Goal: Entertainment & Leisure: Consume media (video, audio)

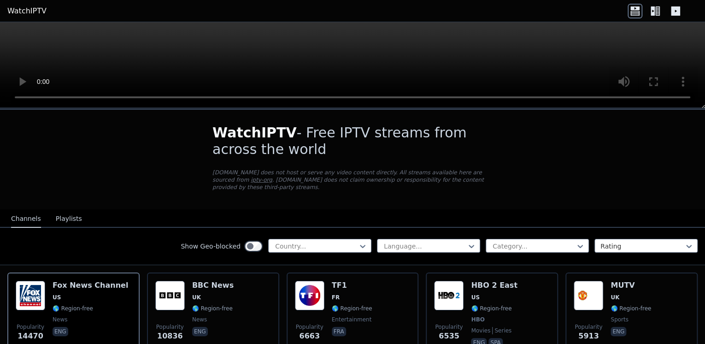
scroll to position [37, 0]
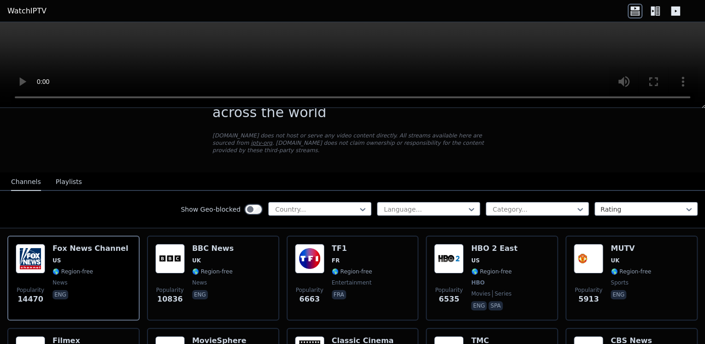
click at [65, 175] on button "Playlists" at bounding box center [69, 182] width 26 height 18
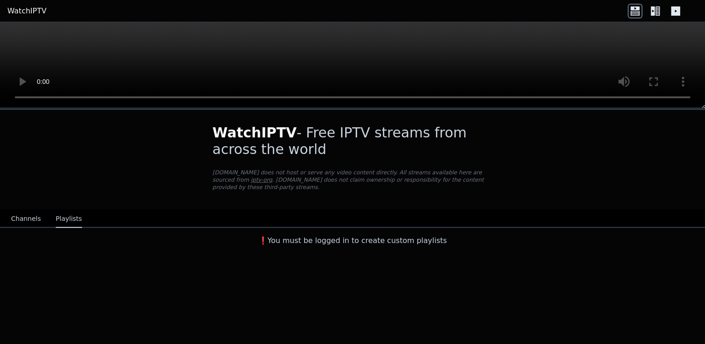
click at [29, 213] on button "Channels" at bounding box center [26, 219] width 30 height 18
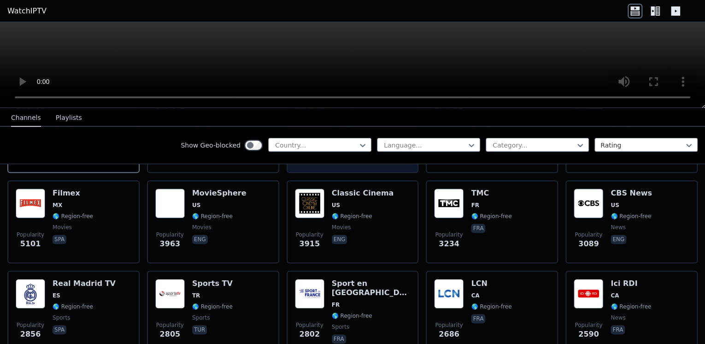
scroll to position [111, 0]
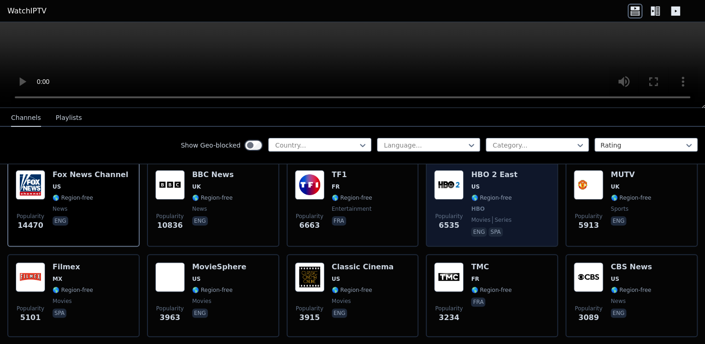
click at [450, 176] on img at bounding box center [448, 184] width 29 height 29
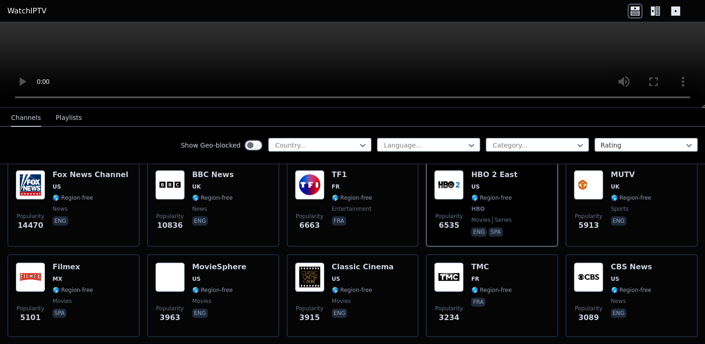
click at [540, 62] on video at bounding box center [352, 65] width 705 height 86
click at [336, 55] on video at bounding box center [352, 65] width 705 height 86
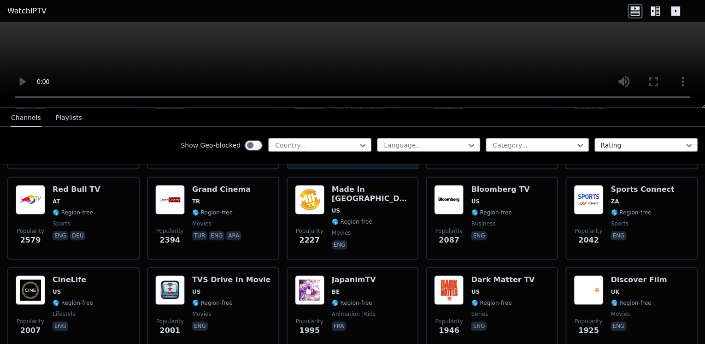
scroll to position [406, 0]
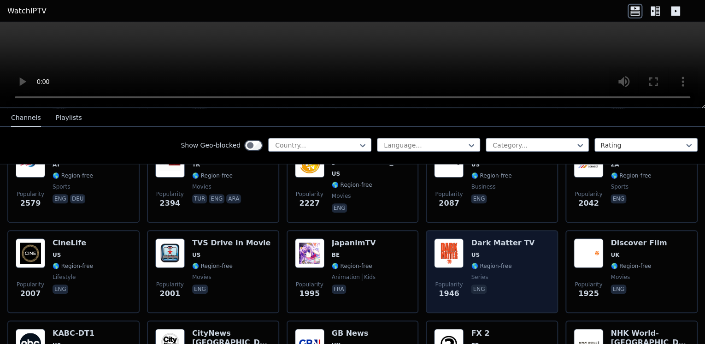
click at [458, 241] on img at bounding box center [448, 252] width 29 height 29
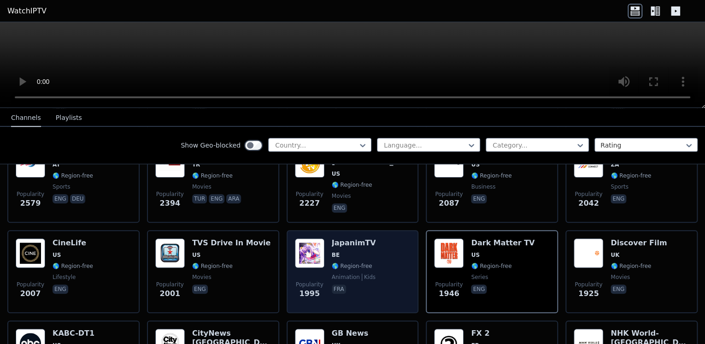
click at [317, 245] on img at bounding box center [309, 252] width 29 height 29
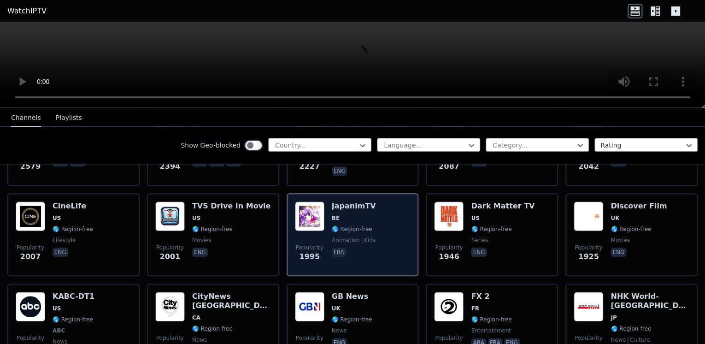
scroll to position [479, 0]
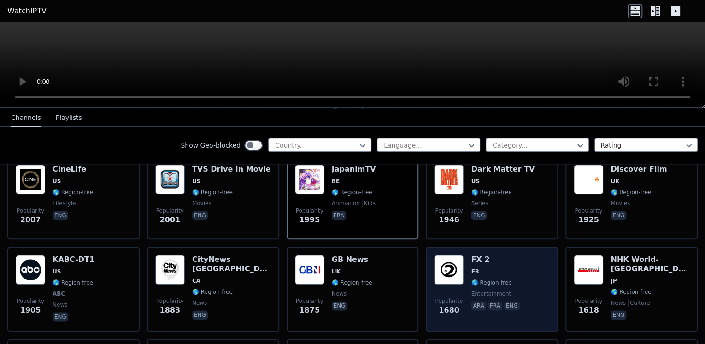
click at [460, 260] on img at bounding box center [448, 269] width 29 height 29
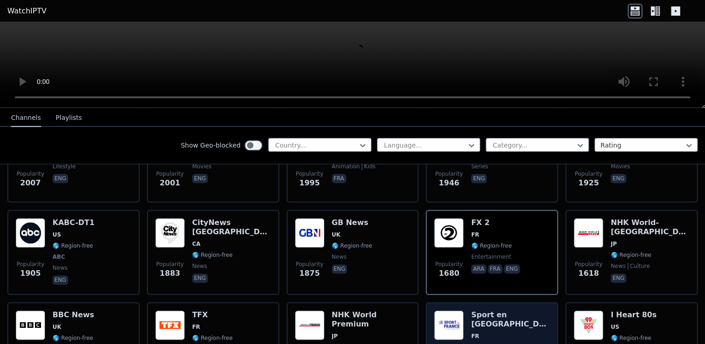
scroll to position [553, 0]
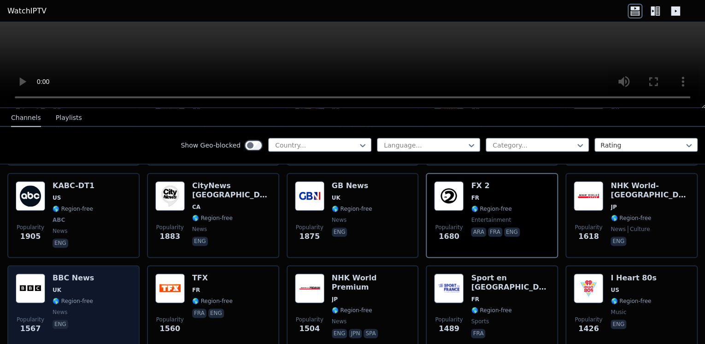
click at [59, 273] on div "BBC News UK 🌎 Region-free news eng" at bounding box center [73, 306] width 41 height 66
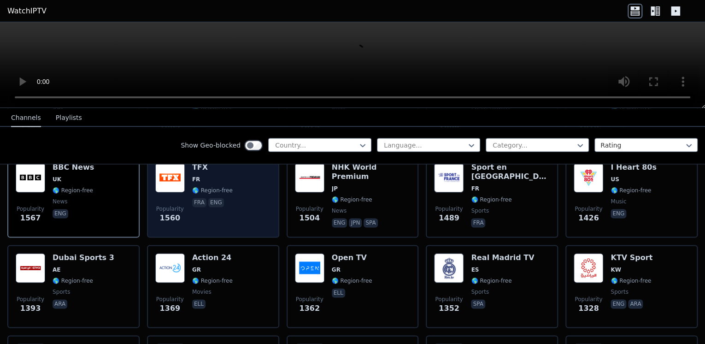
scroll to position [700, 0]
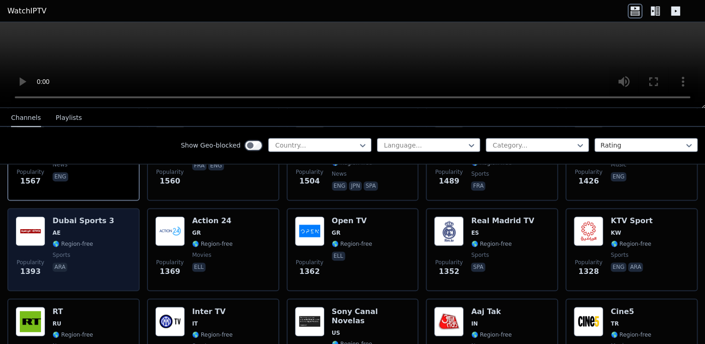
click at [75, 229] on span "AE" at bounding box center [84, 232] width 62 height 7
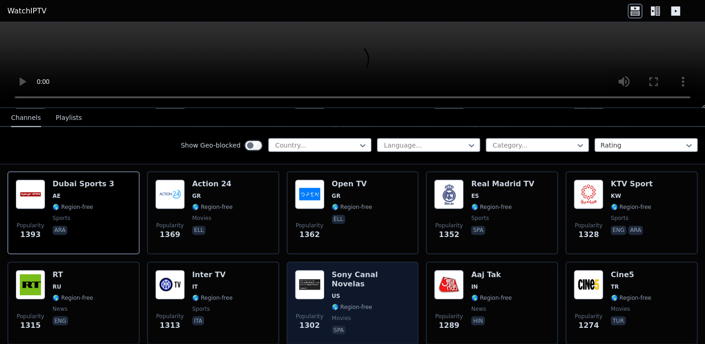
scroll to position [774, 0]
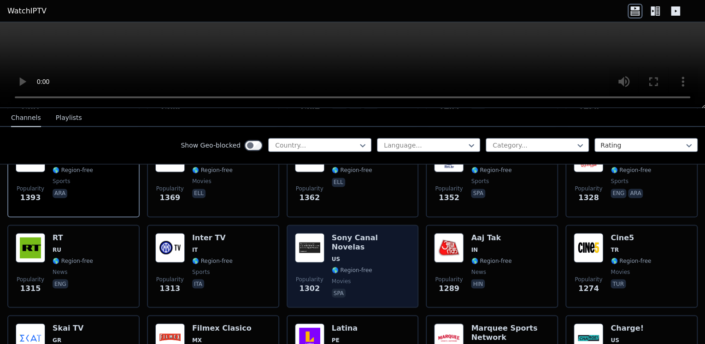
click at [354, 224] on div "Popularity 1302 Sony Canal Novelas US 🌎 Region-free movies spa" at bounding box center [353, 265] width 132 height 83
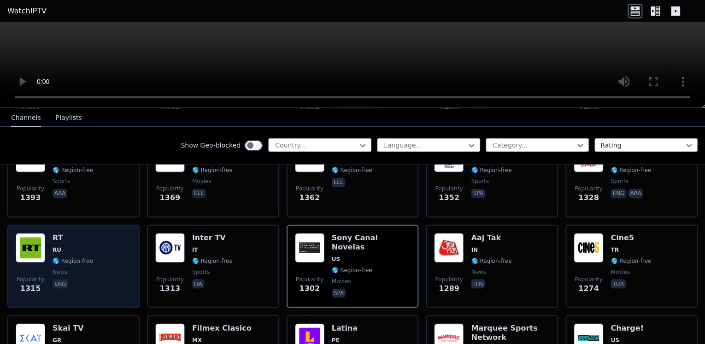
click at [76, 246] on span "RU" at bounding box center [73, 249] width 41 height 7
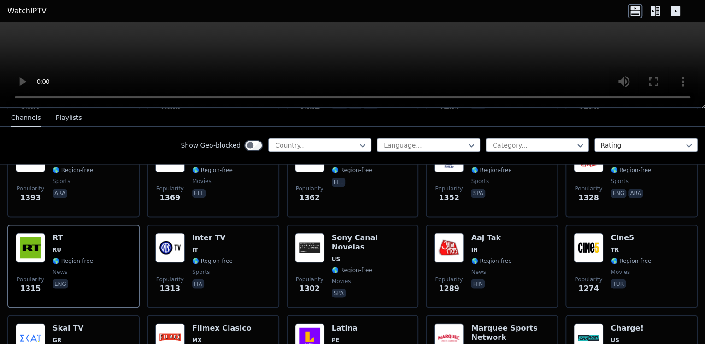
drag, startPoint x: 313, startPoint y: 81, endPoint x: 223, endPoint y: 113, distance: 95.6
click at [223, 113] on nav "Channels Playlists" at bounding box center [352, 117] width 705 height 18
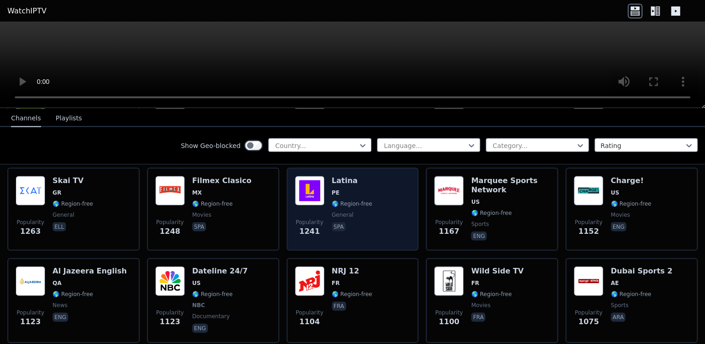
scroll to position [958, 0]
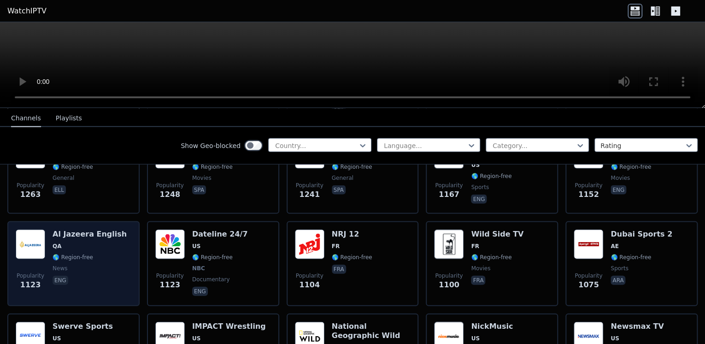
click at [78, 229] on div "Al Jazeera English QA 🌎 Region-free news eng" at bounding box center [90, 263] width 74 height 68
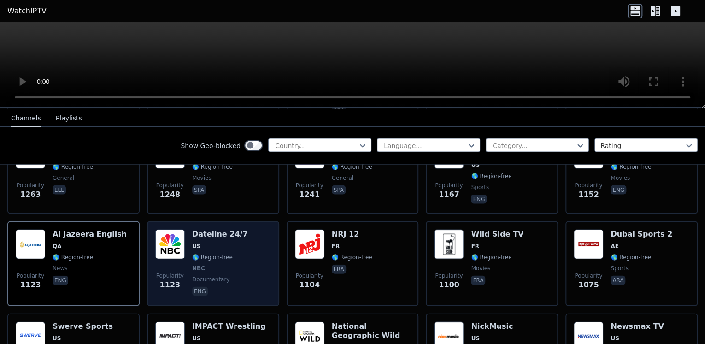
click at [214, 229] on h6 "Dateline 24/7" at bounding box center [220, 233] width 56 height 9
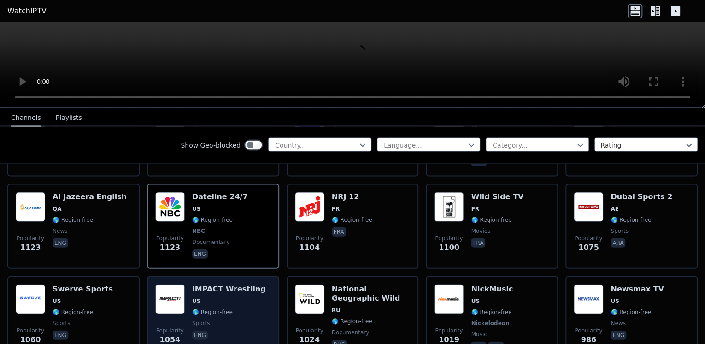
scroll to position [1032, 0]
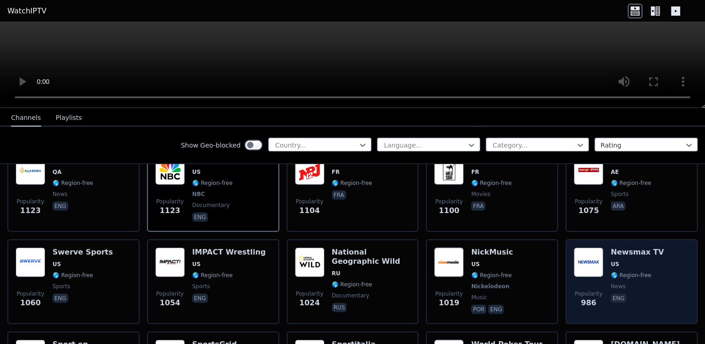
click at [647, 260] on span "US" at bounding box center [637, 263] width 53 height 7
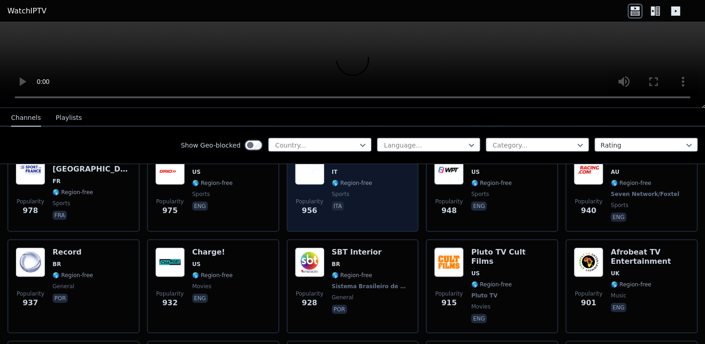
scroll to position [1253, 0]
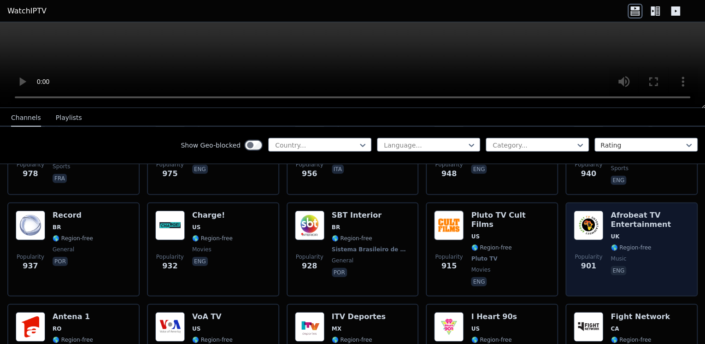
click at [624, 211] on h6 "Afrobeat TV Entertainment" at bounding box center [650, 220] width 79 height 18
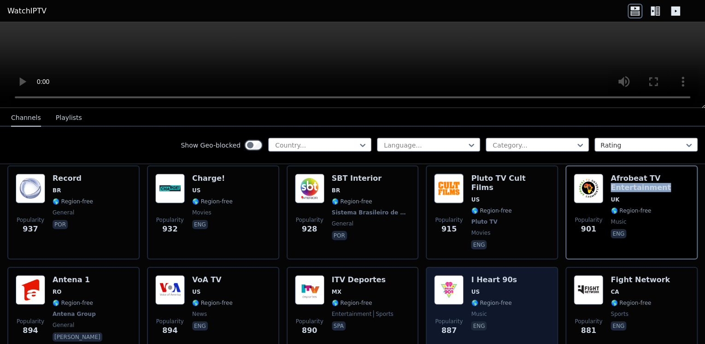
scroll to position [1327, 0]
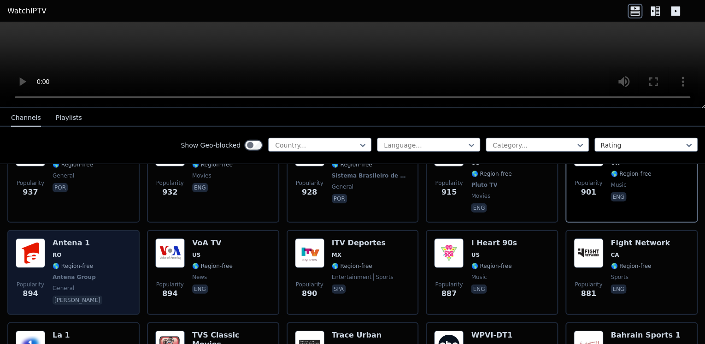
click at [101, 238] on div "Popularity 894 Antena 1 RO 🌎 Region-free Antena Group general ron" at bounding box center [74, 272] width 116 height 68
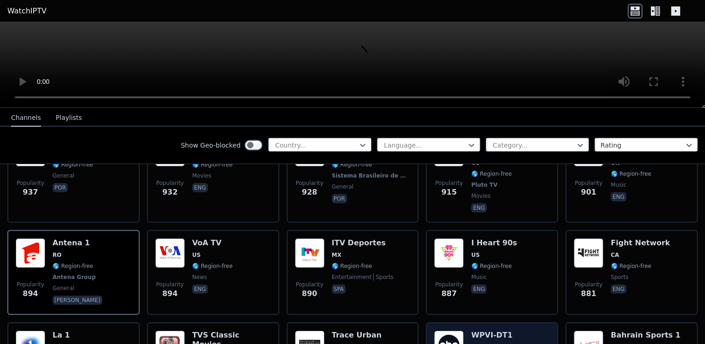
scroll to position [1364, 0]
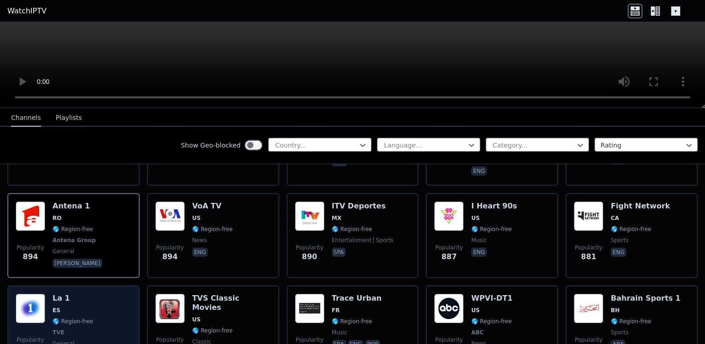
click at [41, 294] on img at bounding box center [30, 308] width 29 height 29
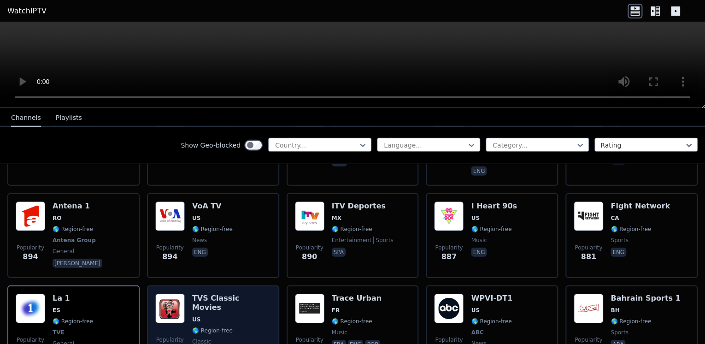
click at [218, 316] on span "US" at bounding box center [231, 319] width 79 height 7
click at [225, 294] on h6 "TVS Classic Movies" at bounding box center [231, 303] width 79 height 18
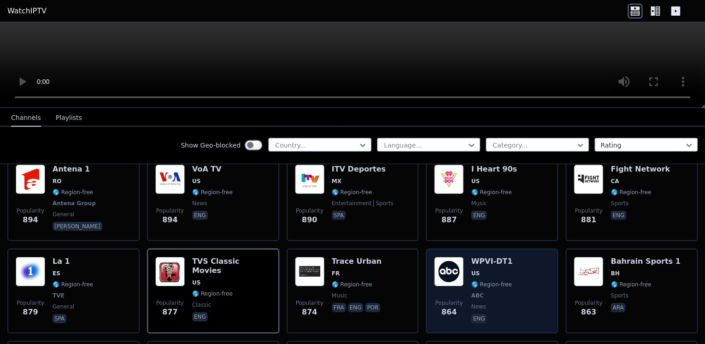
click at [451, 257] on img at bounding box center [448, 271] width 29 height 29
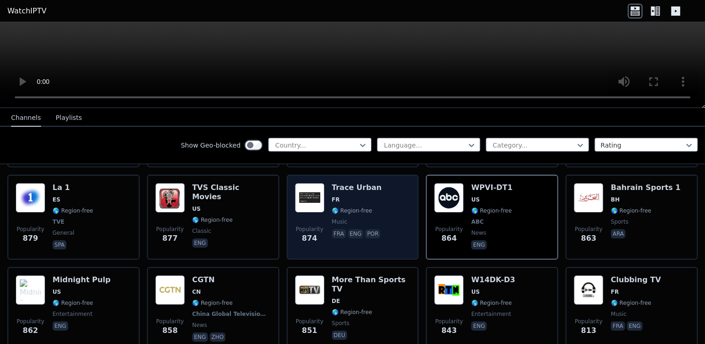
scroll to position [1511, 0]
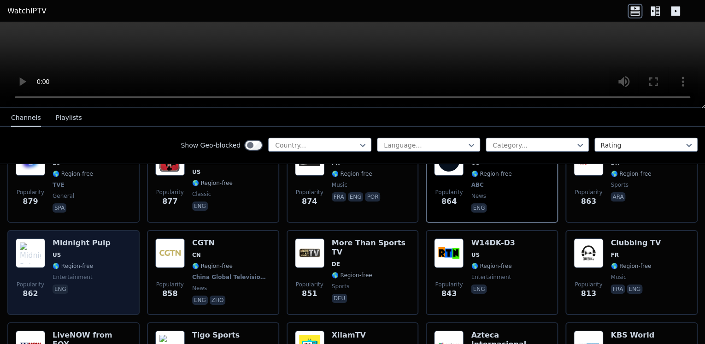
click at [74, 251] on span "US" at bounding box center [82, 254] width 58 height 7
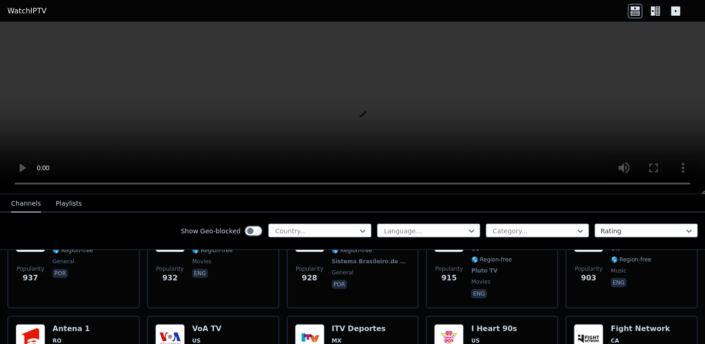
scroll to position [1364, 0]
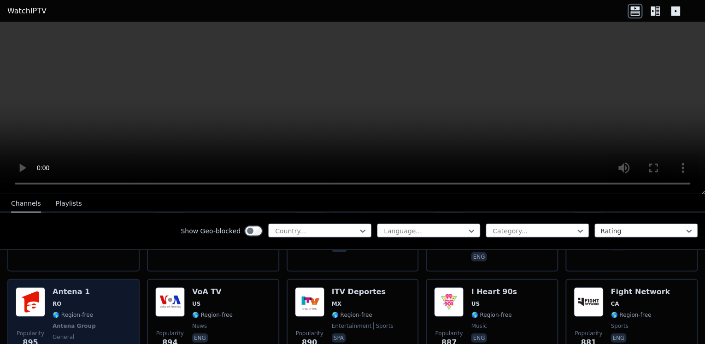
click at [70, 300] on span "RO" at bounding box center [79, 303] width 52 height 7
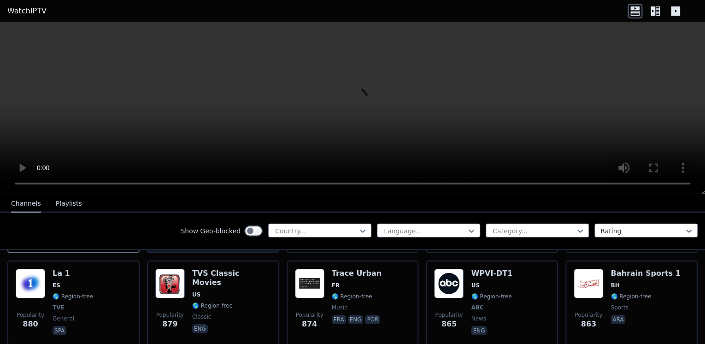
scroll to position [1438, 0]
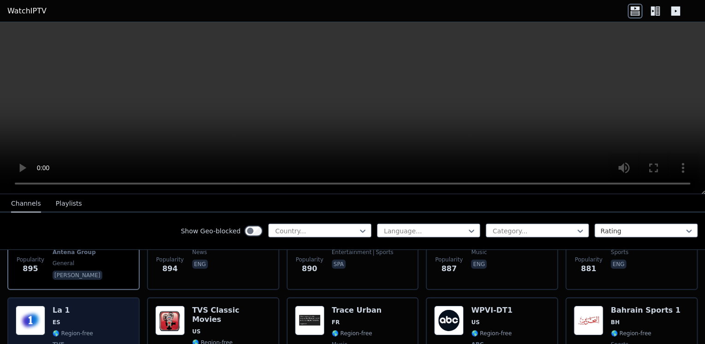
click at [36, 306] on img at bounding box center [30, 320] width 29 height 29
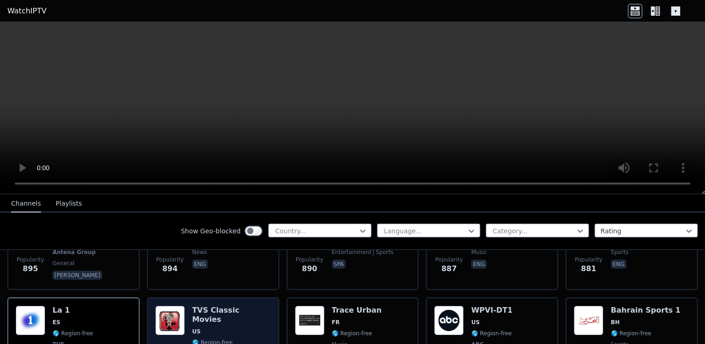
click at [218, 306] on div "TVS Classic Movies US 🌎 Region-free classic eng" at bounding box center [231, 340] width 79 height 68
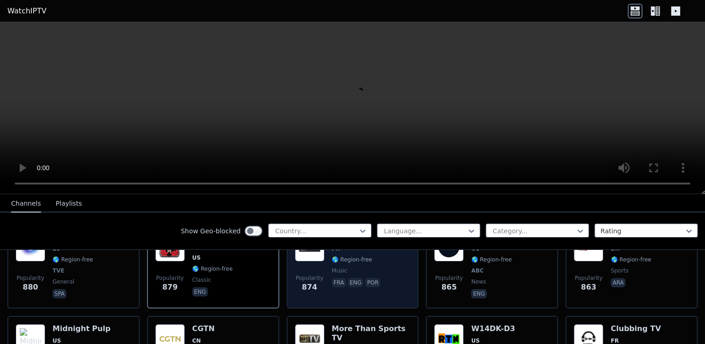
scroll to position [1548, 0]
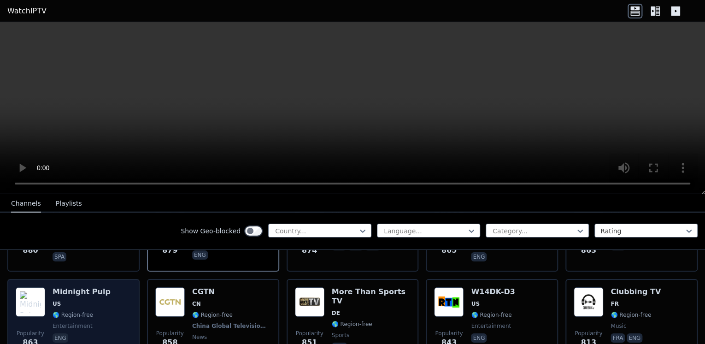
click at [90, 300] on span "US" at bounding box center [82, 303] width 58 height 7
click at [97, 311] on span "🌎 Region-free" at bounding box center [82, 314] width 58 height 7
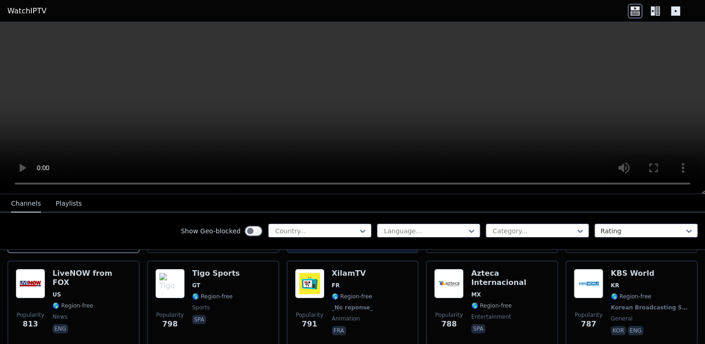
scroll to position [1622, 0]
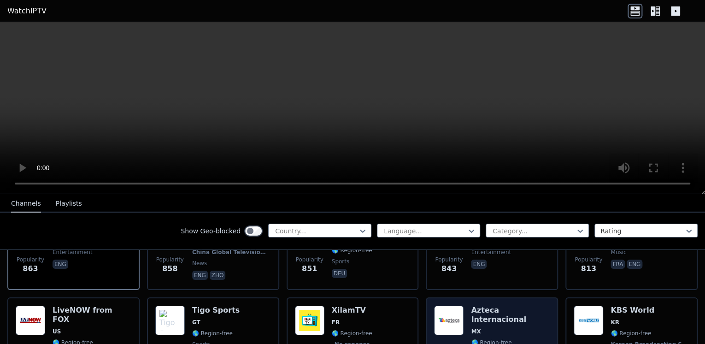
click at [500, 328] on span "MX" at bounding box center [510, 331] width 79 height 7
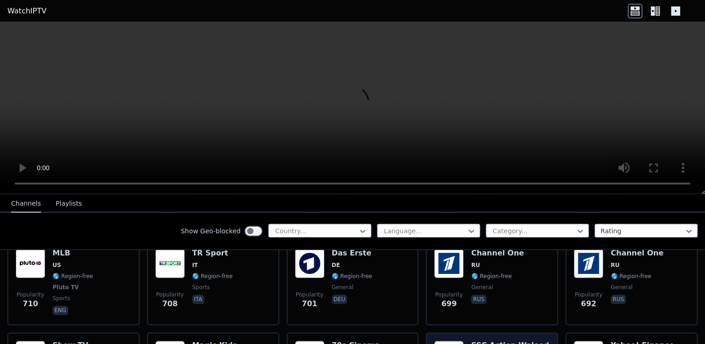
scroll to position [1991, 0]
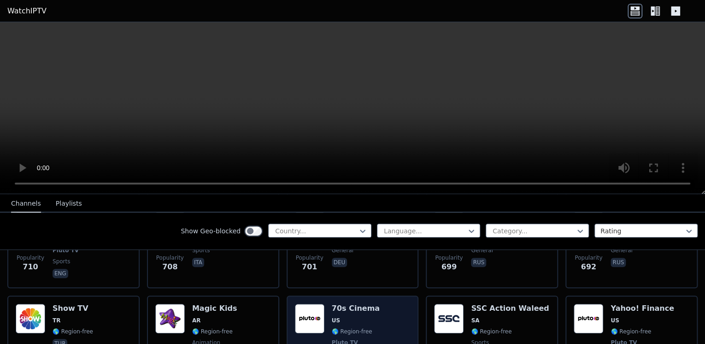
click at [355, 317] on span "US" at bounding box center [356, 320] width 48 height 7
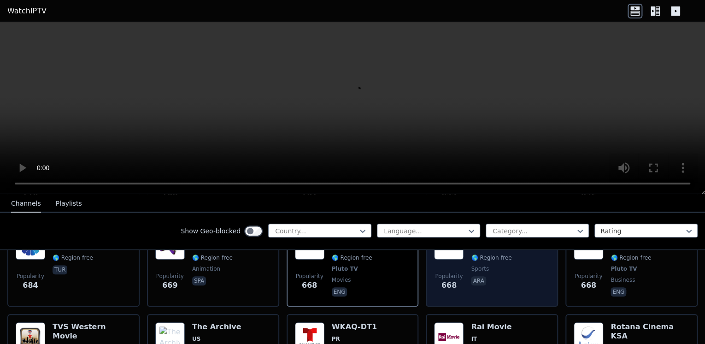
scroll to position [2101, 0]
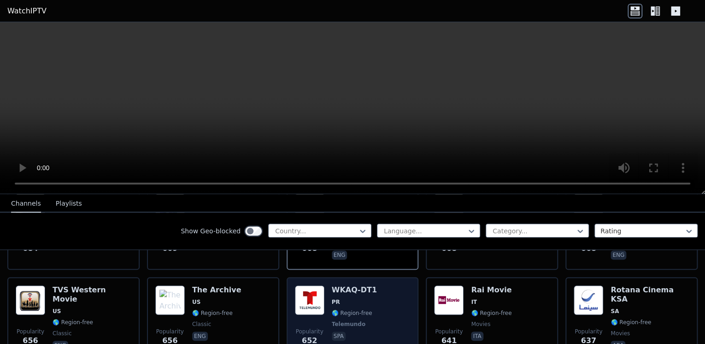
click at [345, 285] on h6 "WKAQ-DT1" at bounding box center [354, 289] width 45 height 9
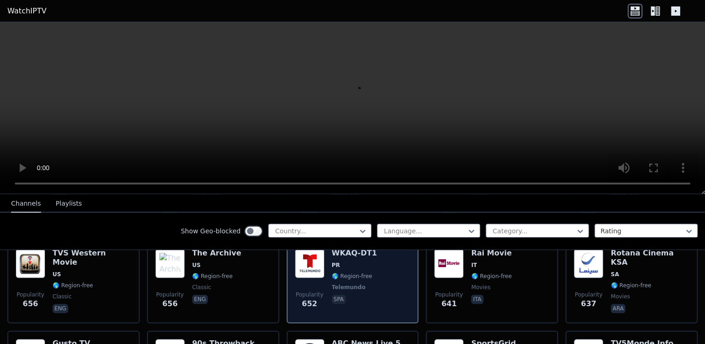
scroll to position [2175, 0]
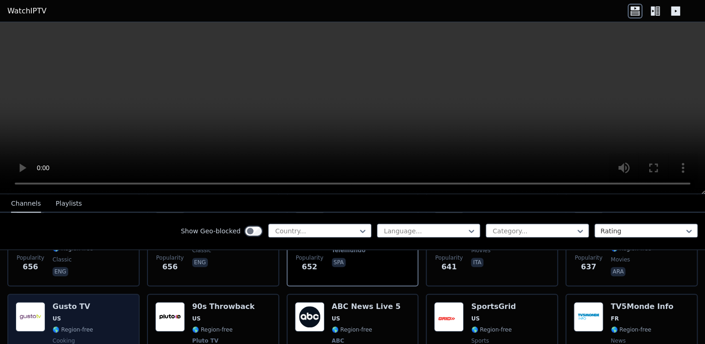
click at [76, 315] on span "US" at bounding box center [73, 318] width 41 height 7
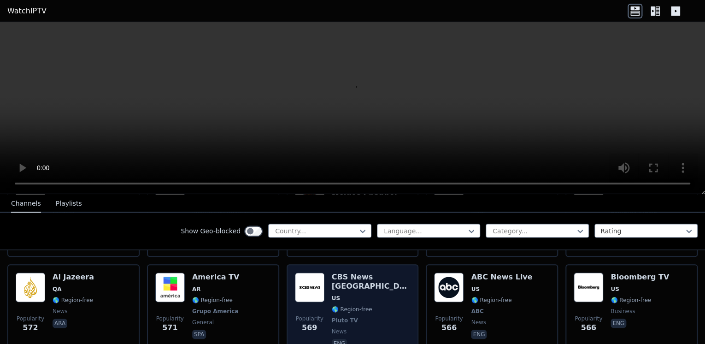
scroll to position [2359, 0]
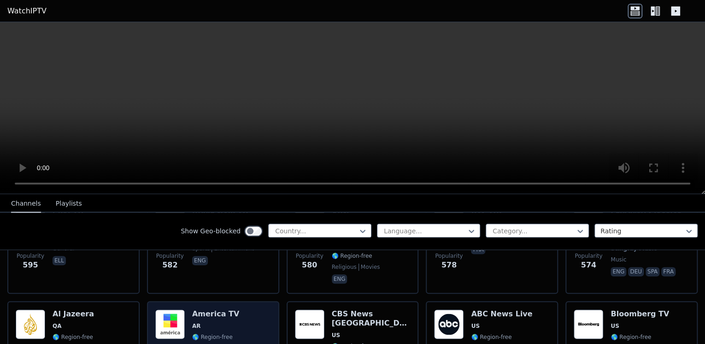
click at [167, 309] on img at bounding box center [169, 323] width 29 height 29
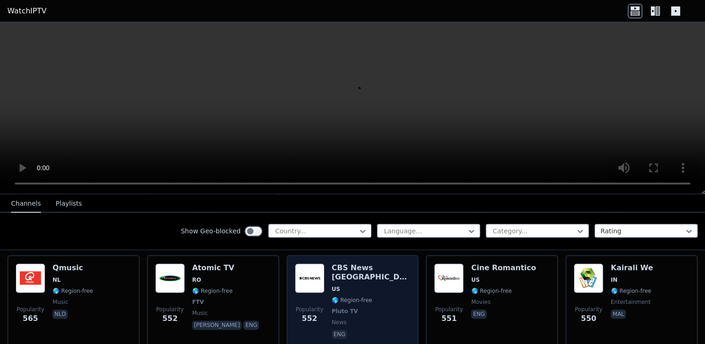
scroll to position [2544, 0]
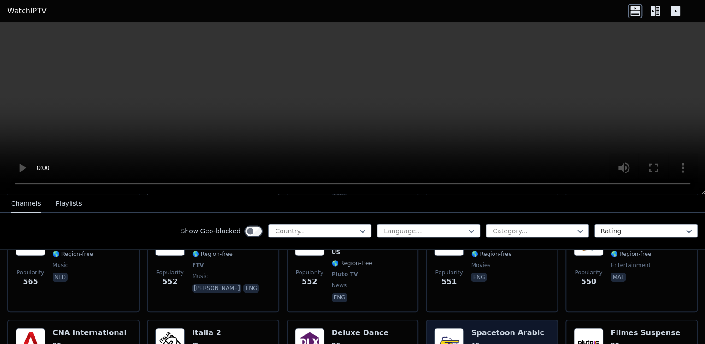
click at [446, 328] on img at bounding box center [448, 342] width 29 height 29
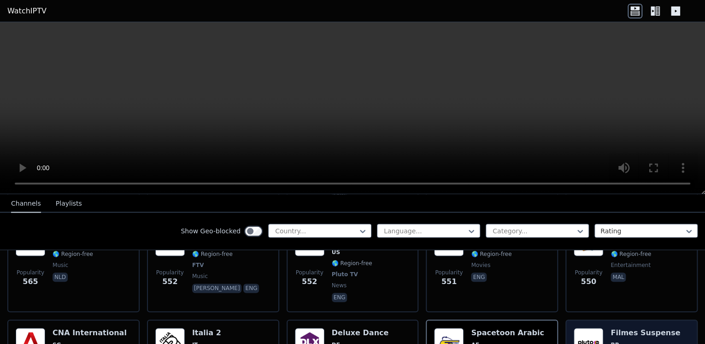
click at [583, 328] on img at bounding box center [588, 342] width 29 height 29
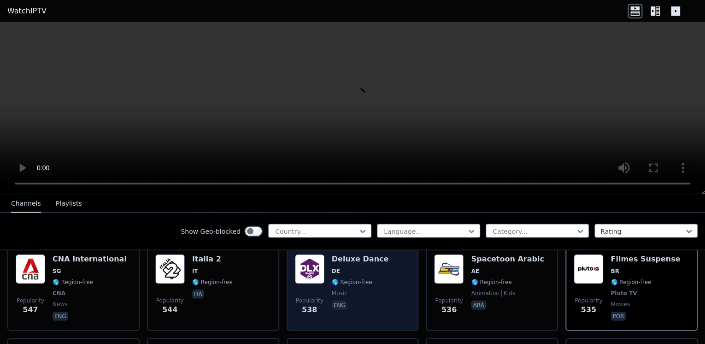
scroll to position [2654, 0]
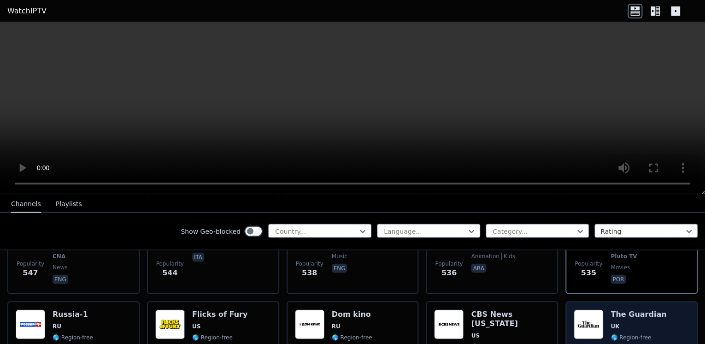
click at [588, 309] on img at bounding box center [588, 323] width 29 height 29
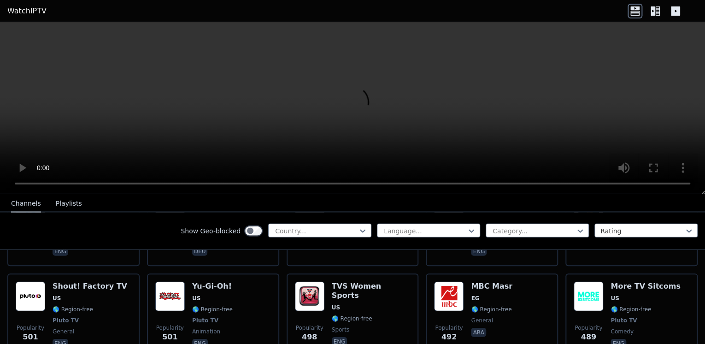
scroll to position [2912, 0]
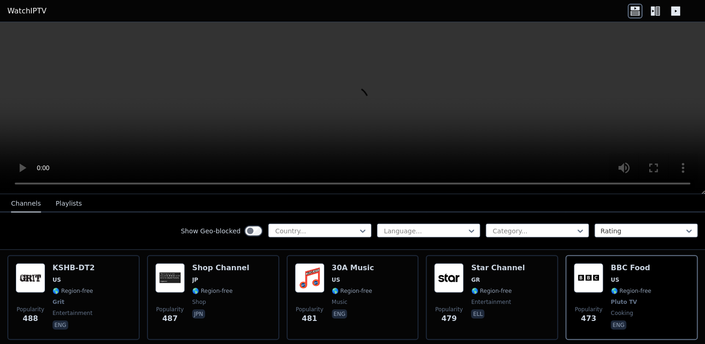
scroll to position [3023, 0]
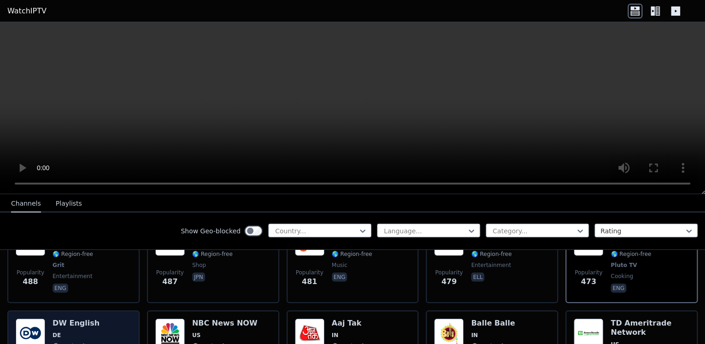
click at [82, 331] on span "DE" at bounding box center [76, 334] width 47 height 7
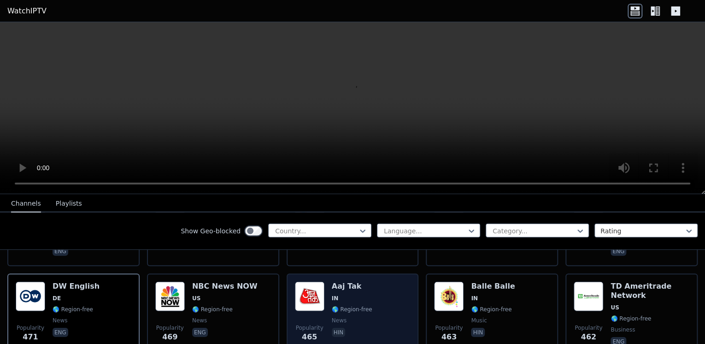
scroll to position [3097, 0]
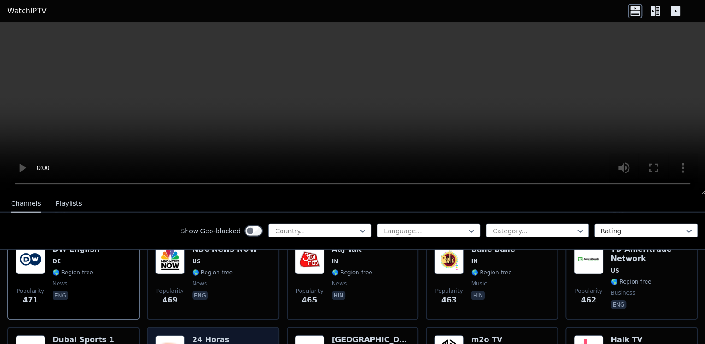
click at [180, 335] on img at bounding box center [169, 349] width 29 height 29
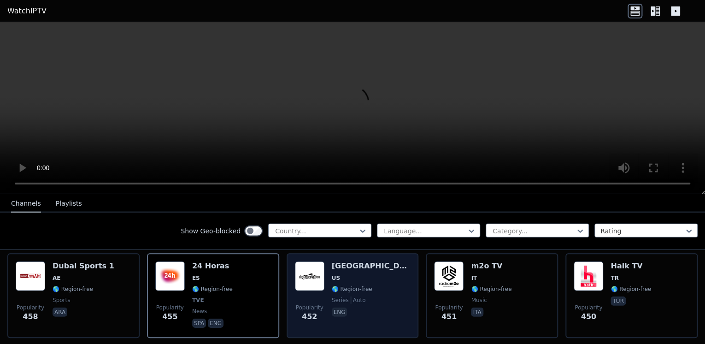
scroll to position [3207, 0]
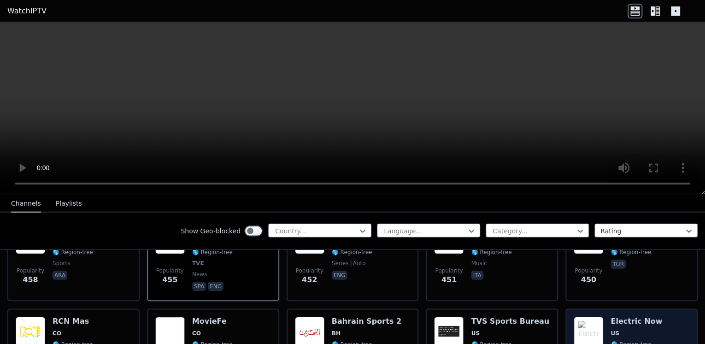
click at [585, 317] on img at bounding box center [588, 331] width 29 height 29
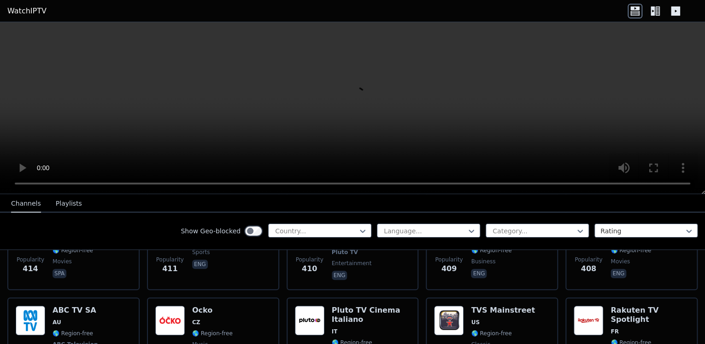
scroll to position [3650, 0]
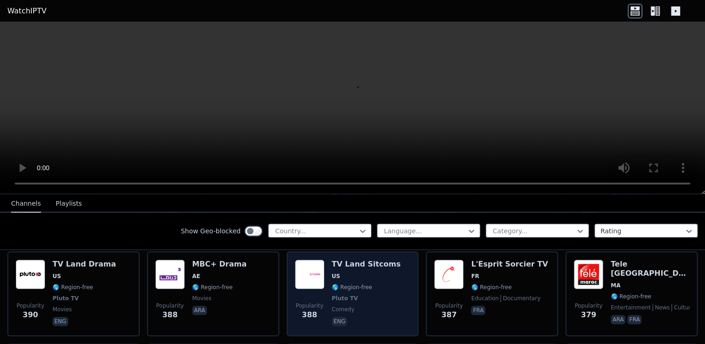
scroll to position [3871, 0]
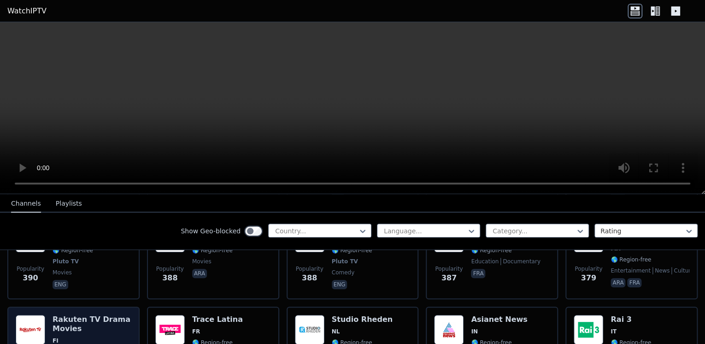
click at [41, 315] on img at bounding box center [30, 329] width 29 height 29
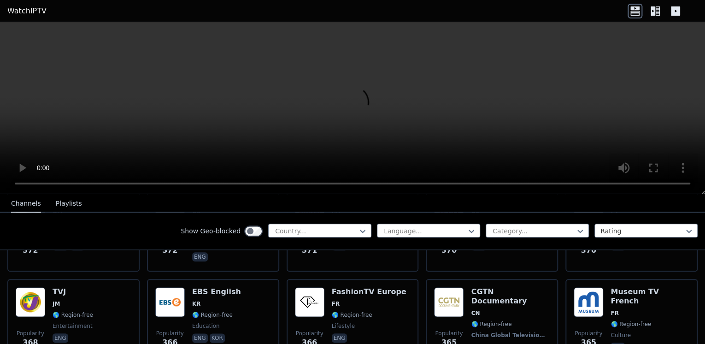
scroll to position [4129, 0]
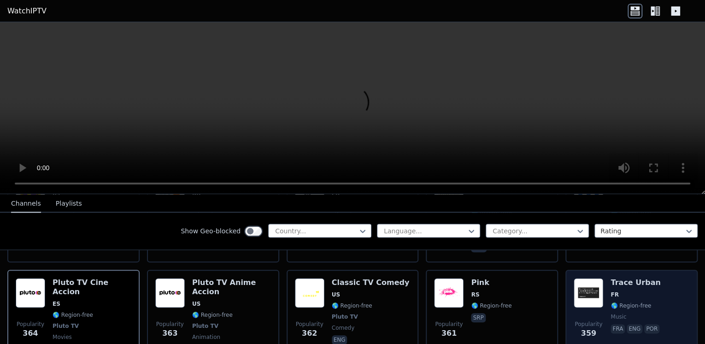
scroll to position [4239, 0]
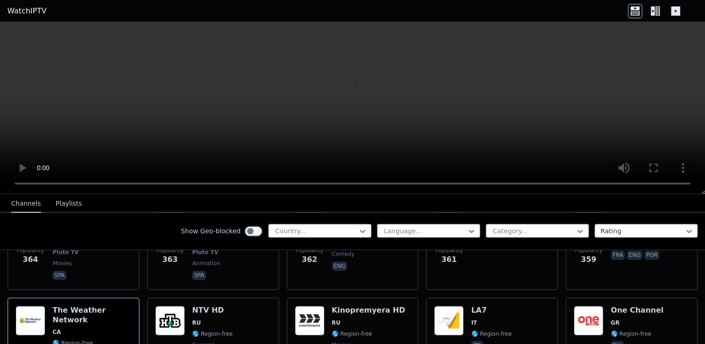
scroll to position [4313, 0]
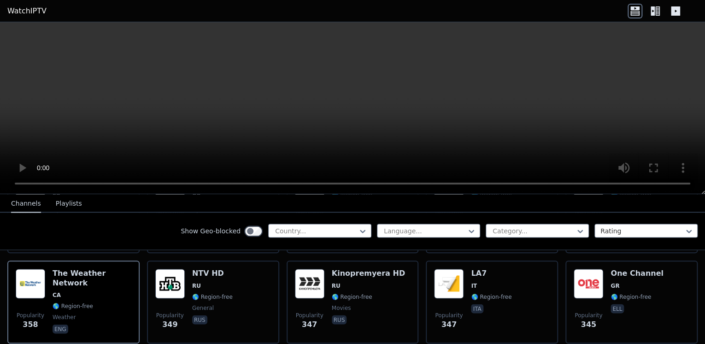
drag, startPoint x: 625, startPoint y: 314, endPoint x: 568, endPoint y: 332, distance: 59.3
click at [687, 65] on video at bounding box center [352, 108] width 705 height 172
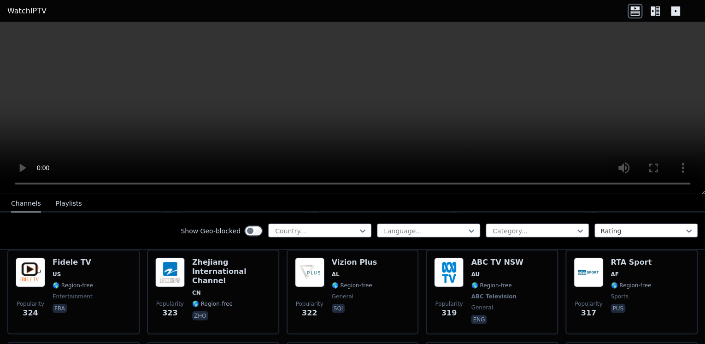
scroll to position [4629, 0]
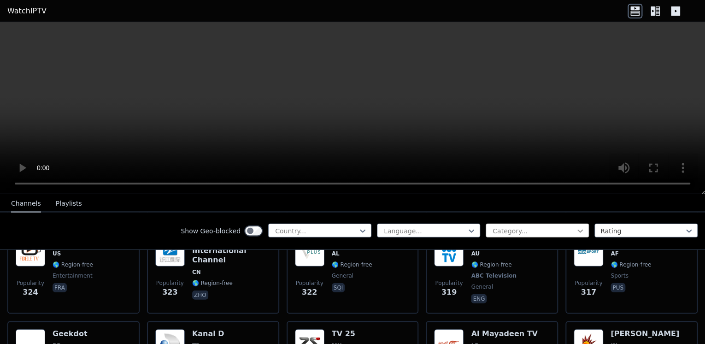
click at [576, 227] on icon at bounding box center [580, 230] width 9 height 9
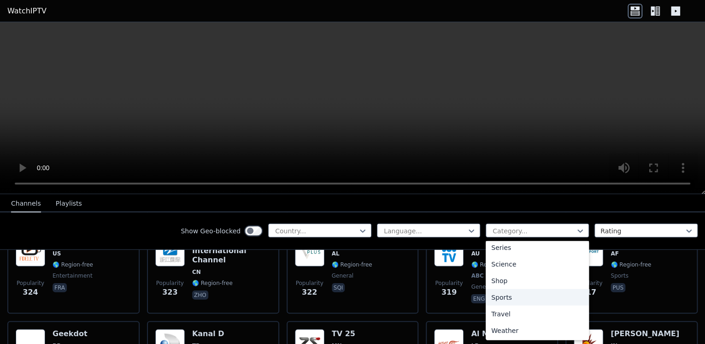
scroll to position [315, 0]
click at [538, 300] on div "Science" at bounding box center [537, 301] width 103 height 17
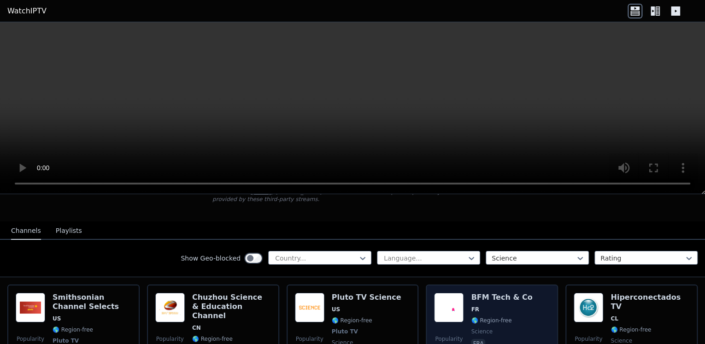
scroll to position [111, 0]
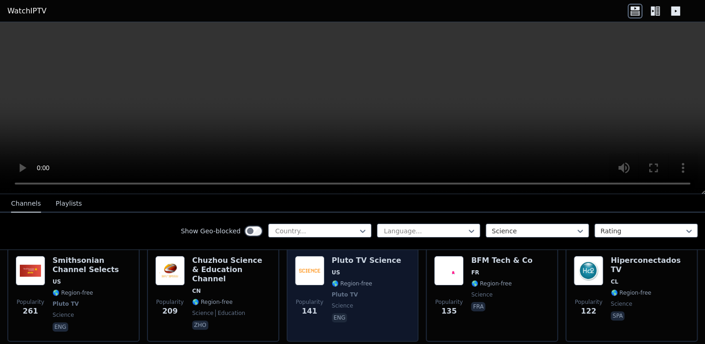
click at [356, 257] on div "Pluto TV Science US 🌎 Region-free Pluto TV science eng" at bounding box center [367, 294] width 70 height 77
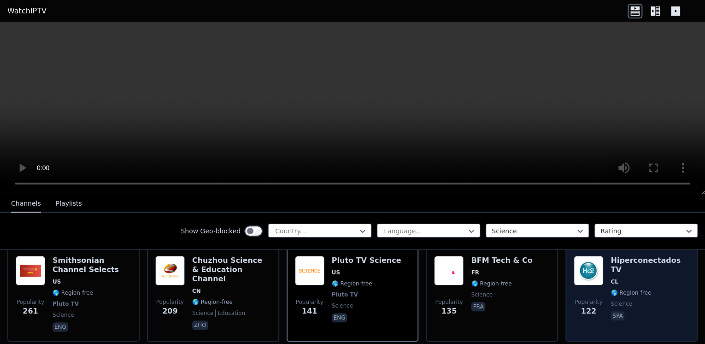
click at [634, 257] on div "Hiperconectados TV CL 🌎 Region-free science spa" at bounding box center [650, 294] width 79 height 77
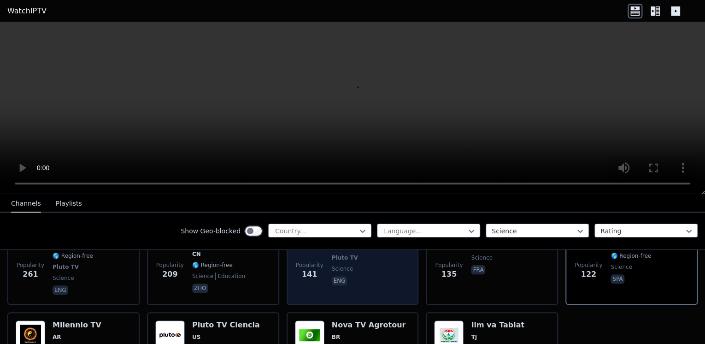
scroll to position [184, 0]
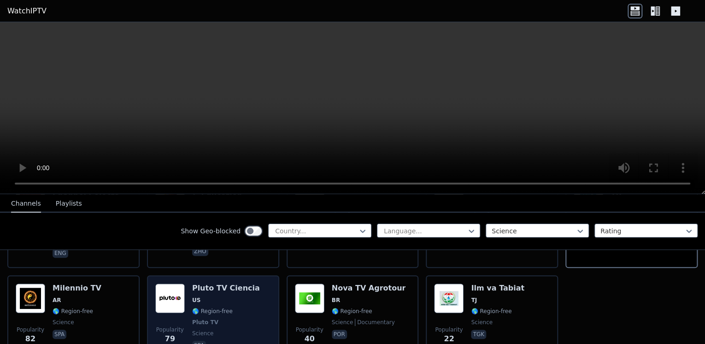
click at [228, 283] on h6 "Pluto TV Ciencia" at bounding box center [226, 287] width 68 height 9
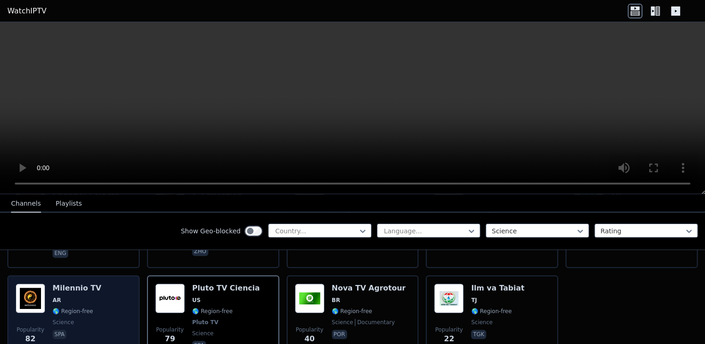
click at [76, 296] on span "AR" at bounding box center [77, 299] width 49 height 7
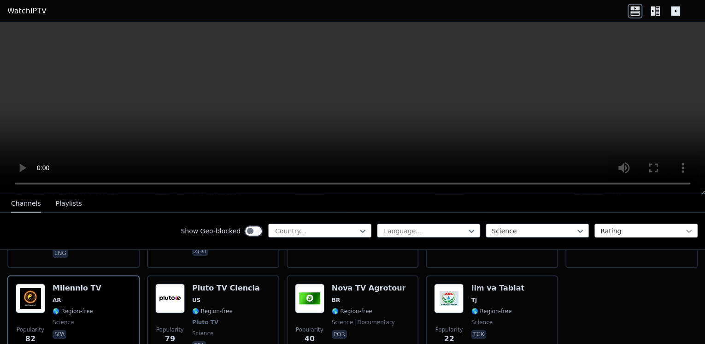
click at [685, 229] on icon at bounding box center [688, 230] width 9 height 9
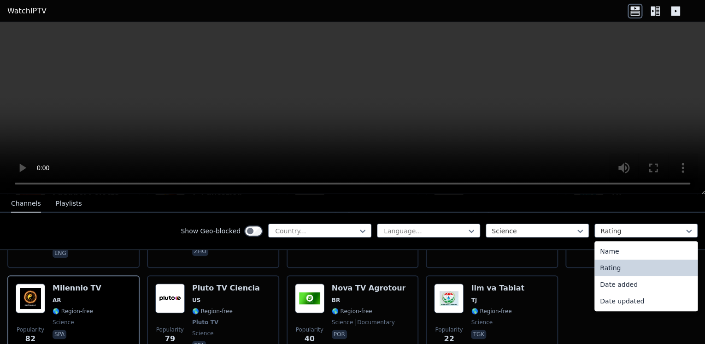
click at [600, 269] on div "Rating" at bounding box center [645, 267] width 103 height 17
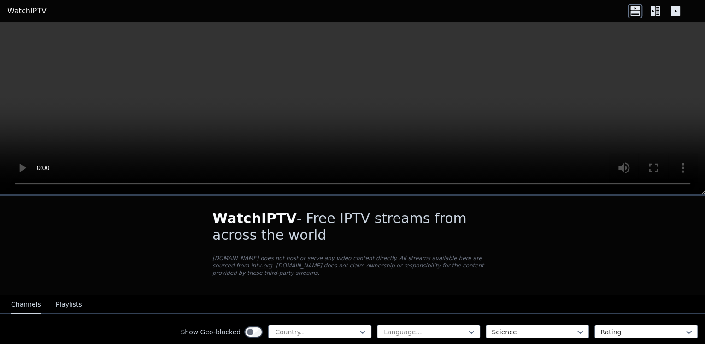
click at [23, 12] on link "WatchIPTV" at bounding box center [26, 11] width 39 height 11
click at [22, 12] on link "WatchIPTV" at bounding box center [26, 11] width 39 height 11
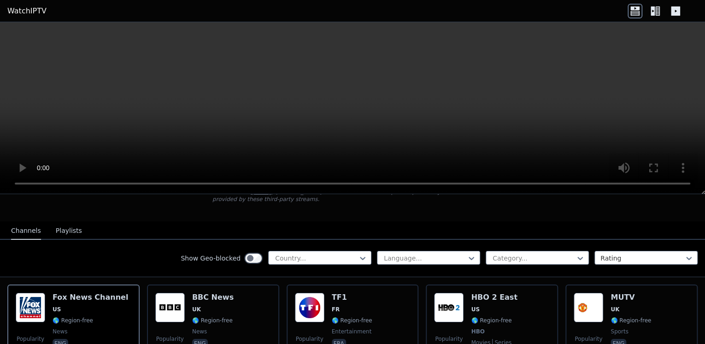
scroll to position [37, 0]
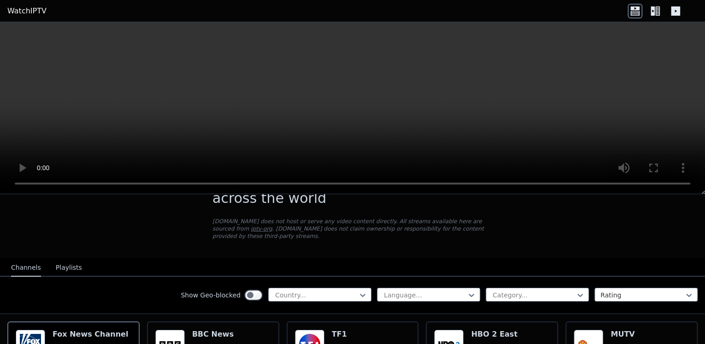
click at [58, 261] on button "Playlists" at bounding box center [69, 268] width 26 height 18
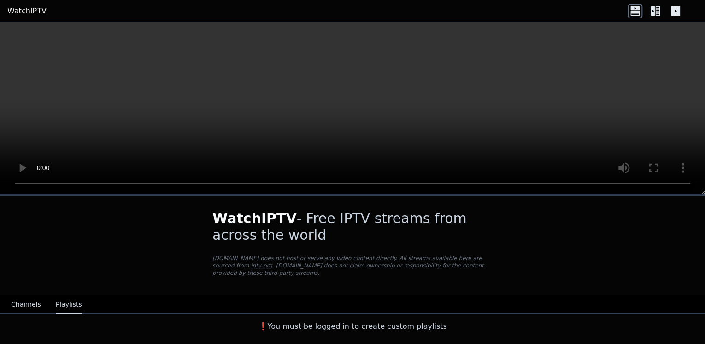
drag, startPoint x: 367, startPoint y: 322, endPoint x: 347, endPoint y: 323, distance: 19.9
click at [365, 322] on h3 "❗️You must be logged in to create custom playlists" at bounding box center [353, 326] width 310 height 11
click at [321, 323] on h3 "❗️You must be logged in to create custom playlists" at bounding box center [353, 326] width 310 height 11
click at [288, 321] on h3 "❗️You must be logged in to create custom playlists" at bounding box center [353, 326] width 310 height 11
drag, startPoint x: 671, startPoint y: 22, endPoint x: 673, endPoint y: 67, distance: 45.2
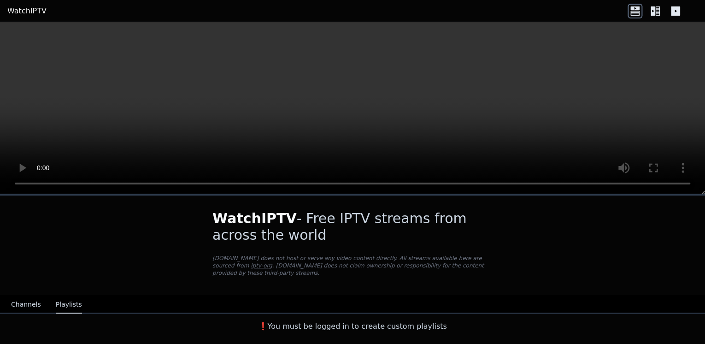
click at [673, 67] on video at bounding box center [352, 108] width 705 height 172
click at [19, 13] on link "WatchIPTV" at bounding box center [26, 11] width 39 height 11
click at [19, 12] on link "WatchIPTV" at bounding box center [26, 11] width 39 height 11
click at [276, 321] on h3 "❗️You must be logged in to create custom playlists" at bounding box center [353, 326] width 310 height 11
click at [302, 321] on h3 "❗️You must be logged in to create custom playlists" at bounding box center [353, 326] width 310 height 11
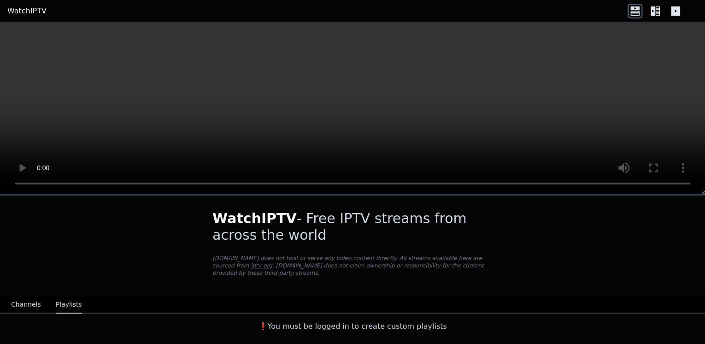
drag, startPoint x: 302, startPoint y: 320, endPoint x: 376, endPoint y: 323, distance: 74.2
click at [376, 323] on h3 "❗️You must be logged in to create custom playlists" at bounding box center [353, 326] width 310 height 11
click at [412, 321] on h3 "❗️You must be logged in to create custom playlists" at bounding box center [353, 326] width 310 height 11
drag, startPoint x: 412, startPoint y: 317, endPoint x: 446, endPoint y: 321, distance: 33.8
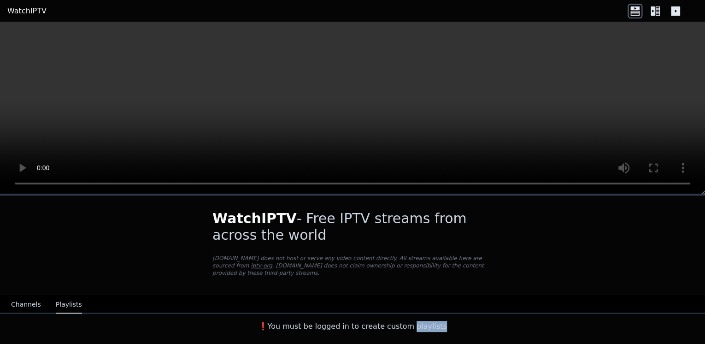
click at [446, 321] on h3 "❗️You must be logged in to create custom playlists" at bounding box center [353, 326] width 310 height 11
click at [511, 322] on div "❗️You must be logged in to create custom playlists" at bounding box center [352, 324] width 705 height 22
click at [79, 326] on div "❗️You must be logged in to create custom playlists" at bounding box center [352, 324] width 705 height 22
click at [19, 300] on button "Channels" at bounding box center [26, 305] width 30 height 18
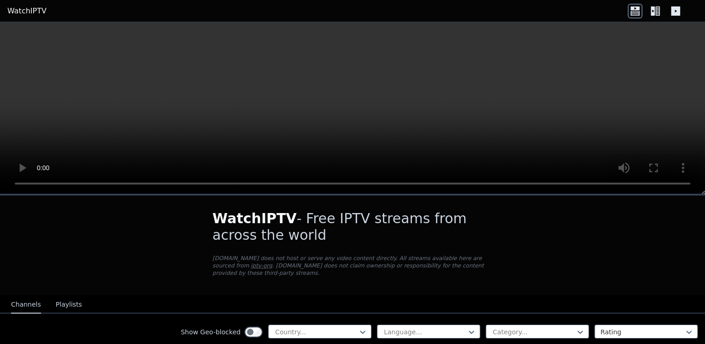
click at [19, 300] on button "Channels" at bounding box center [26, 305] width 30 height 18
click at [677, 10] on icon at bounding box center [675, 10] width 9 height 9
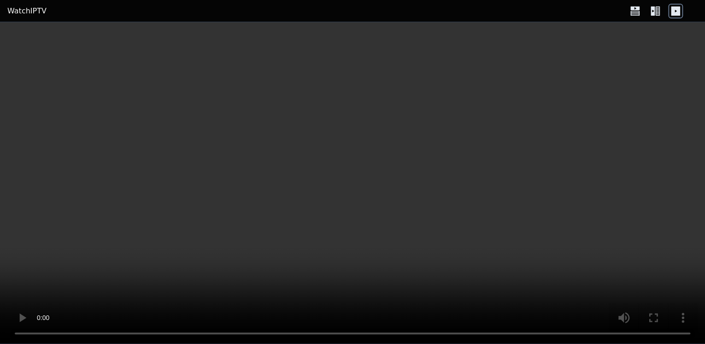
click at [657, 11] on icon at bounding box center [655, 11] width 15 height 15
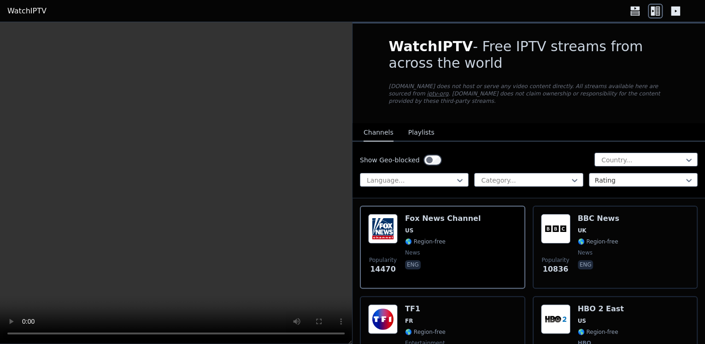
click at [633, 10] on icon at bounding box center [635, 11] width 15 height 15
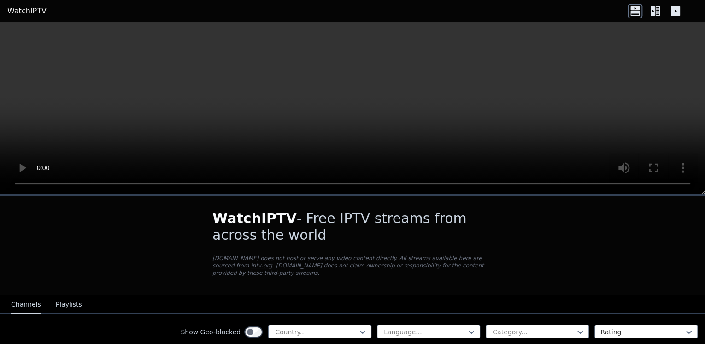
click at [656, 12] on icon at bounding box center [655, 11] width 15 height 15
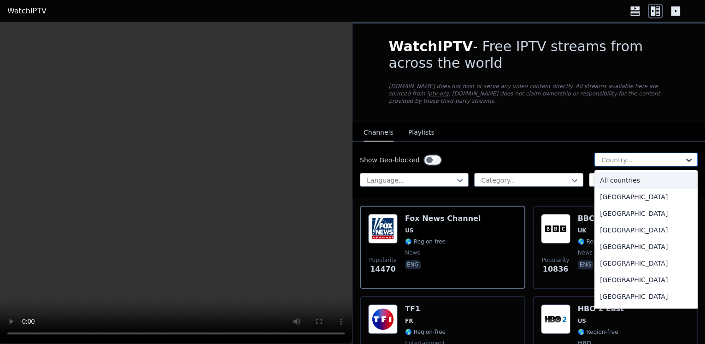
click at [684, 155] on icon at bounding box center [688, 159] width 9 height 9
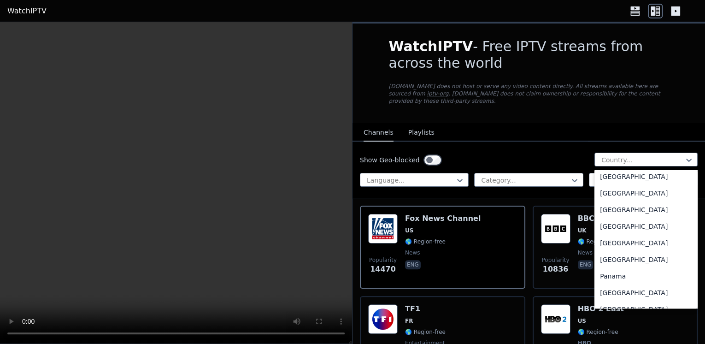
scroll to position [2433, 0]
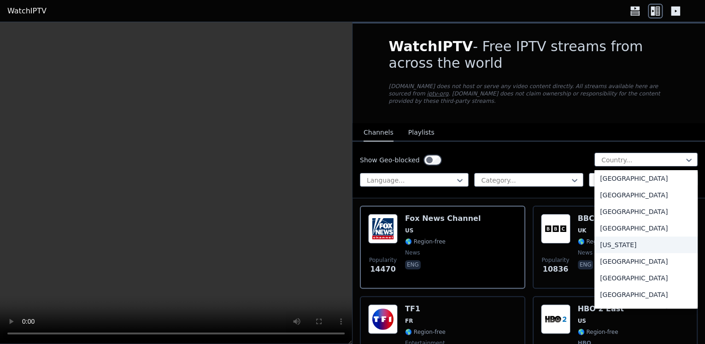
click at [610, 236] on div "[US_STATE]" at bounding box center [645, 244] width 103 height 17
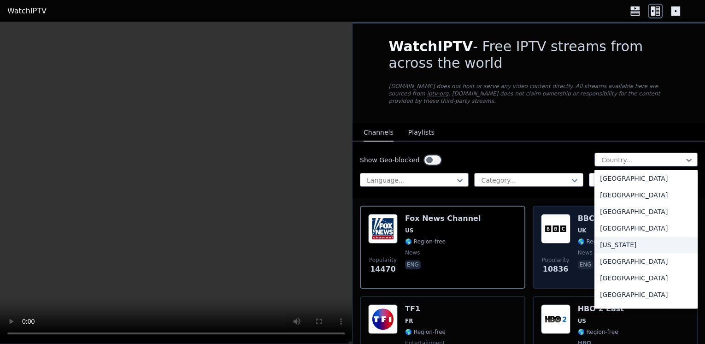
click at [610, 238] on span "🌎 Region-free" at bounding box center [598, 241] width 41 height 7
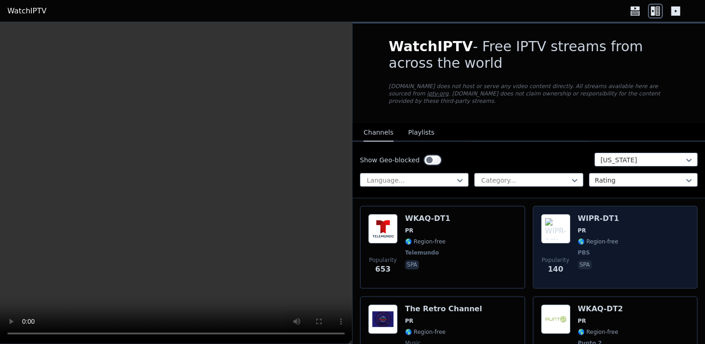
click at [590, 227] on span "PR" at bounding box center [598, 230] width 41 height 7
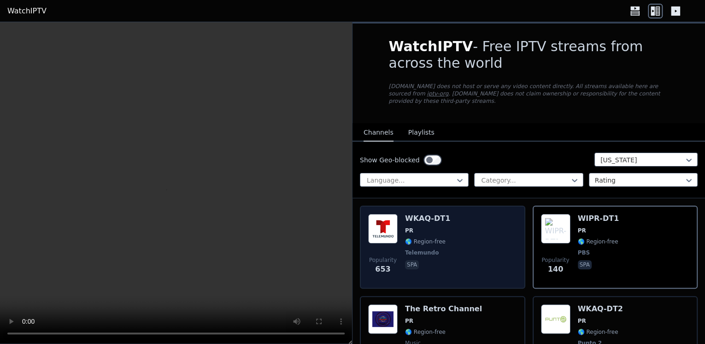
click at [412, 218] on div "WKAQ-DT1 PR 🌎 Region-free Telemundo spa" at bounding box center [427, 247] width 45 height 66
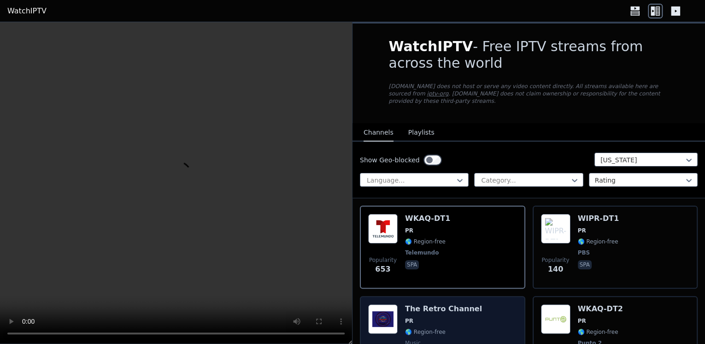
click at [433, 317] on span "PR" at bounding box center [443, 320] width 77 height 7
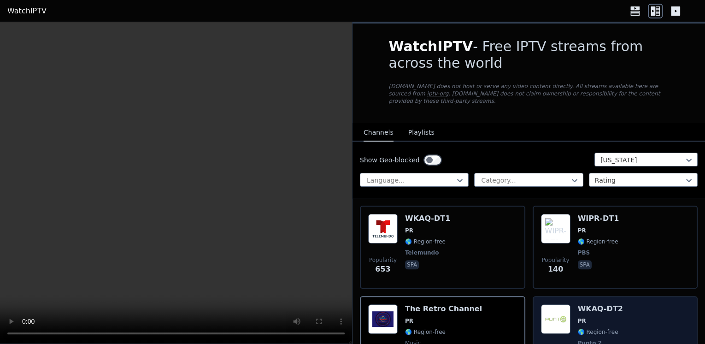
click at [604, 317] on span "PR" at bounding box center [600, 320] width 45 height 7
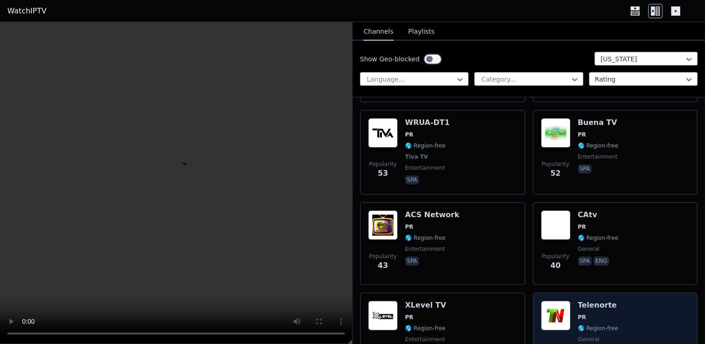
scroll to position [406, 0]
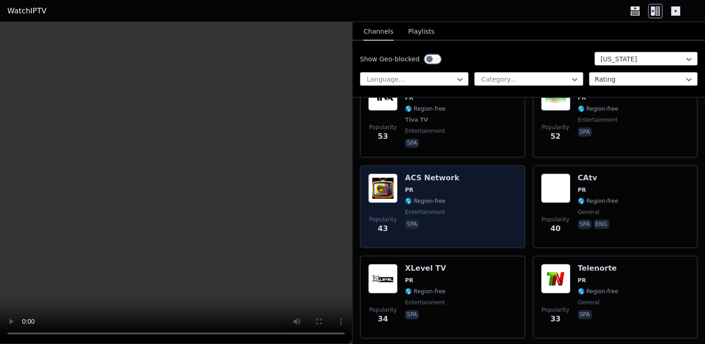
click at [446, 186] on span "PR" at bounding box center [432, 189] width 54 height 7
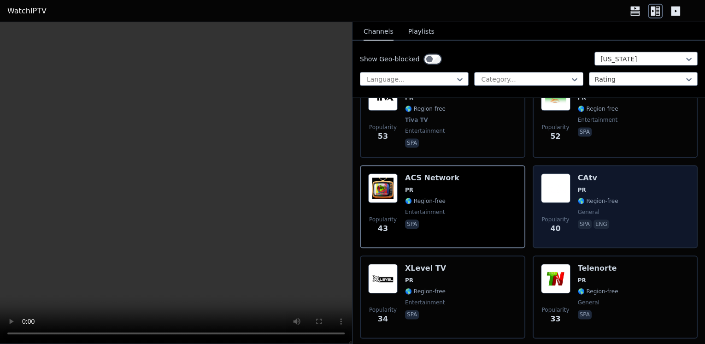
click at [606, 186] on span "PR" at bounding box center [598, 189] width 41 height 7
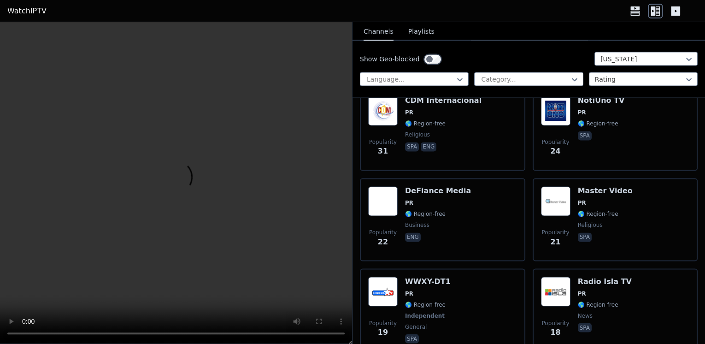
scroll to position [700, 0]
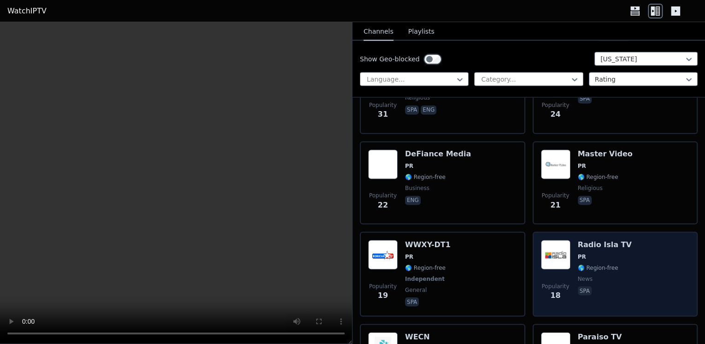
click at [592, 240] on div "Radio Isla TV PR 🌎 Region-free news spa" at bounding box center [605, 274] width 54 height 68
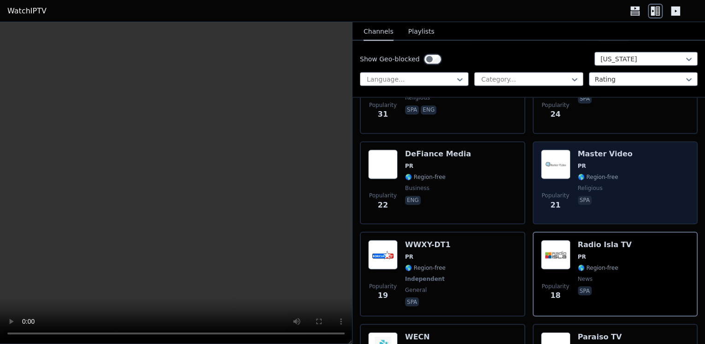
click at [592, 149] on div "Master Video PR 🌎 Region-free religious spa" at bounding box center [605, 182] width 55 height 66
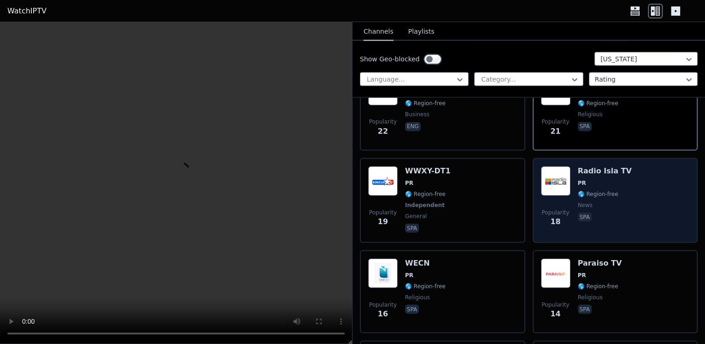
scroll to position [811, 0]
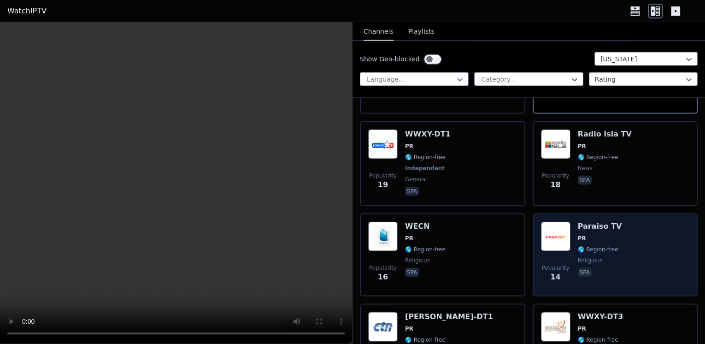
click at [603, 234] on span "PR" at bounding box center [600, 237] width 44 height 7
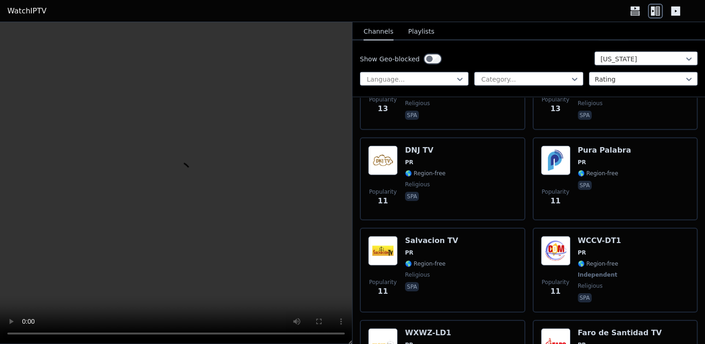
scroll to position [1106, 0]
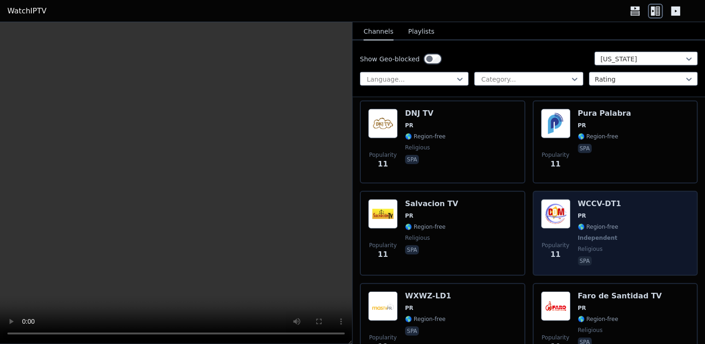
click at [595, 212] on span "PR" at bounding box center [599, 215] width 43 height 7
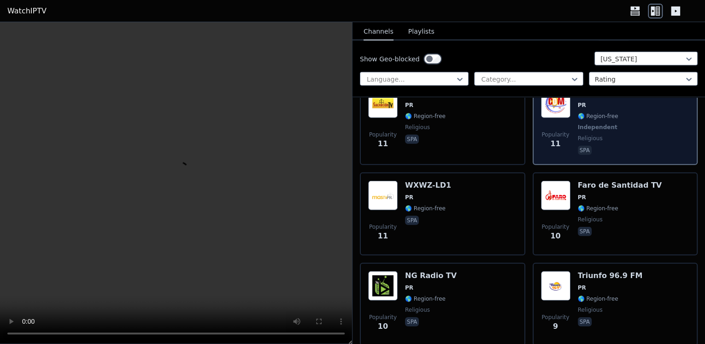
scroll to position [1244, 0]
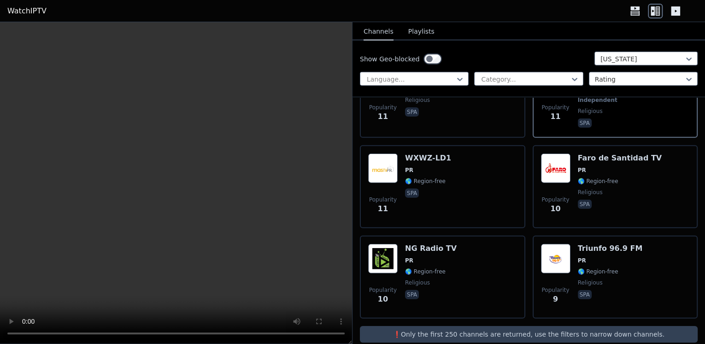
drag, startPoint x: 306, startPoint y: 22, endPoint x: 326, endPoint y: 35, distance: 24.2
click at [326, 35] on video at bounding box center [176, 183] width 352 height 322
